Goal: Task Accomplishment & Management: Use online tool/utility

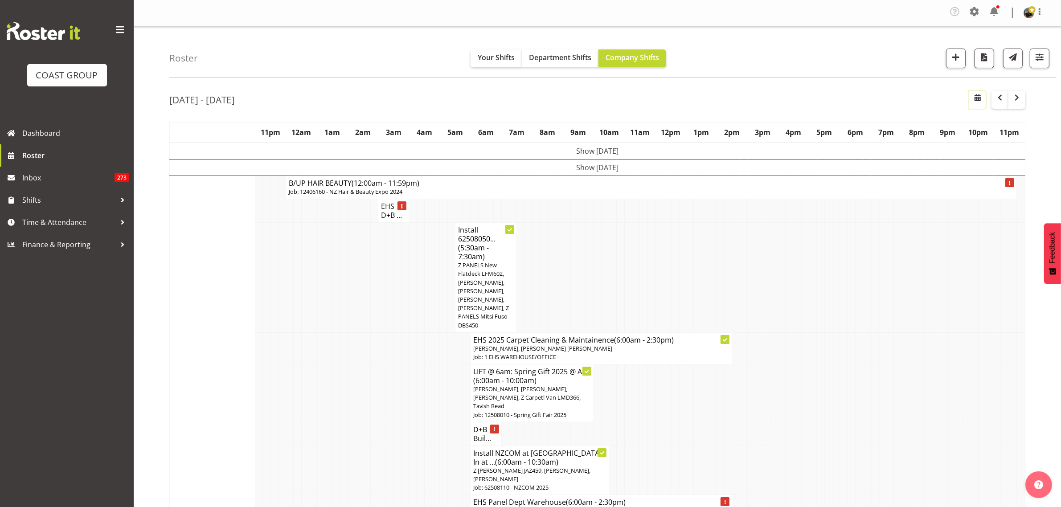
click at [977, 101] on span "button" at bounding box center [977, 97] width 11 height 11
select select "7"
select select "2025"
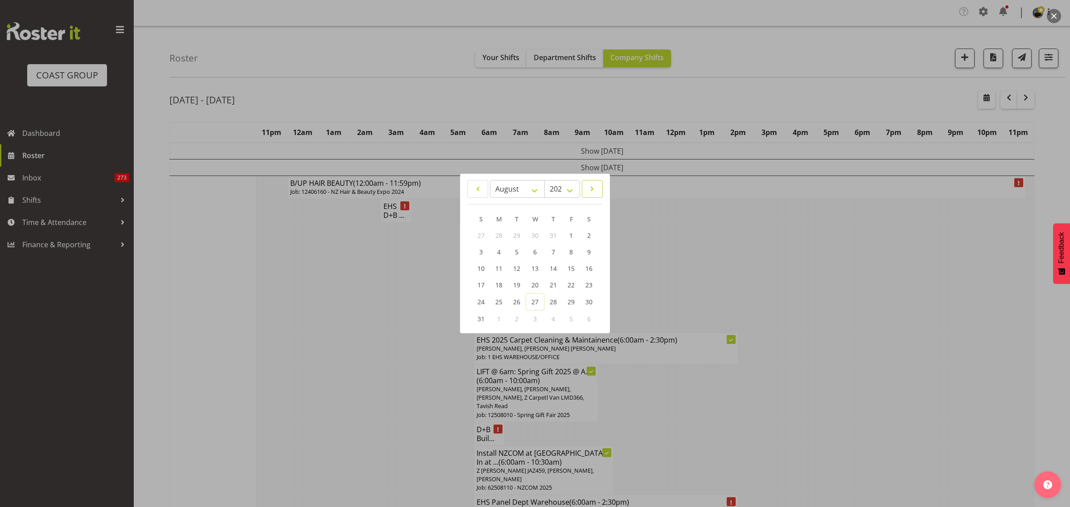
click at [596, 190] on span at bounding box center [591, 189] width 9 height 11
select select "8"
click at [500, 269] on span "15" at bounding box center [499, 269] width 7 height 8
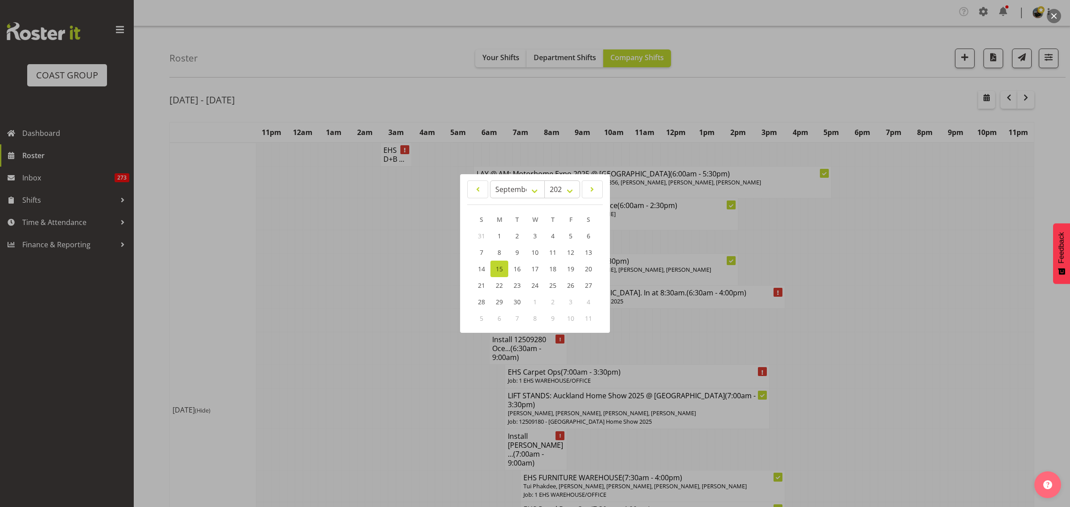
click at [899, 329] on div at bounding box center [535, 253] width 1070 height 507
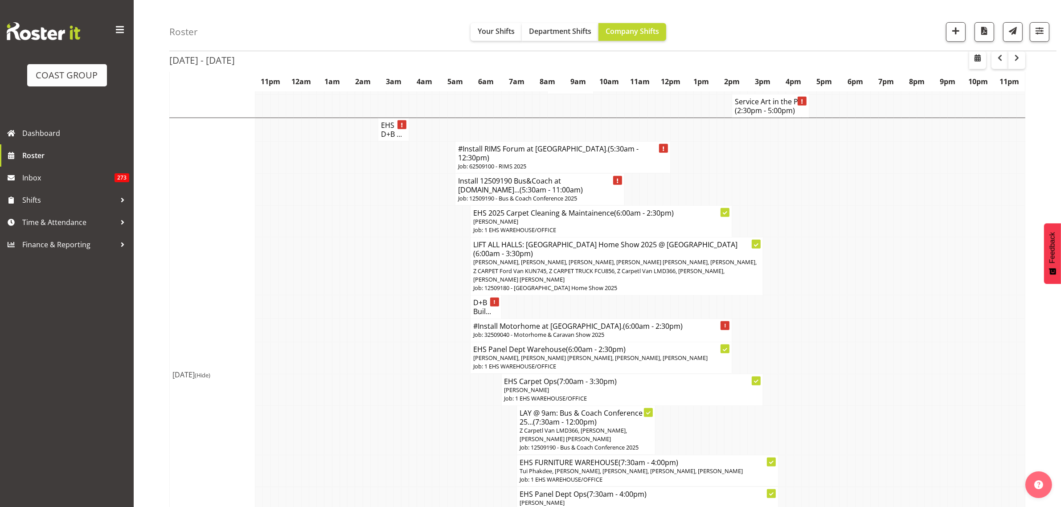
scroll to position [501, 0]
